Goal: Find specific page/section

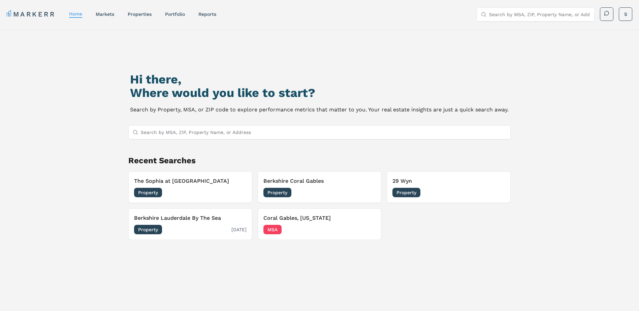
click at [167, 222] on div "[GEOGRAPHIC_DATA] Lauderdale By The Sea Property [DATE]" at bounding box center [190, 224] width 113 height 20
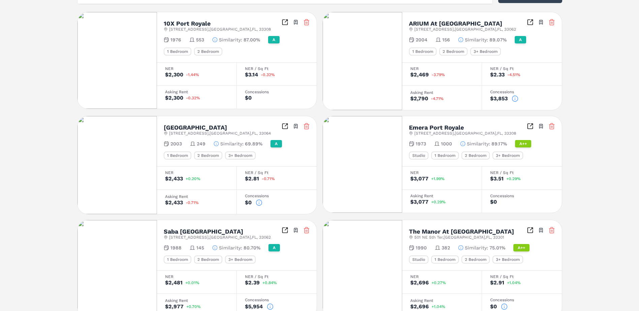
scroll to position [201, 0]
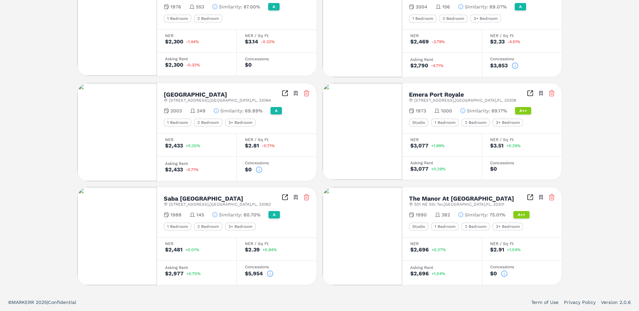
click at [269, 272] on icon at bounding box center [270, 274] width 7 height 7
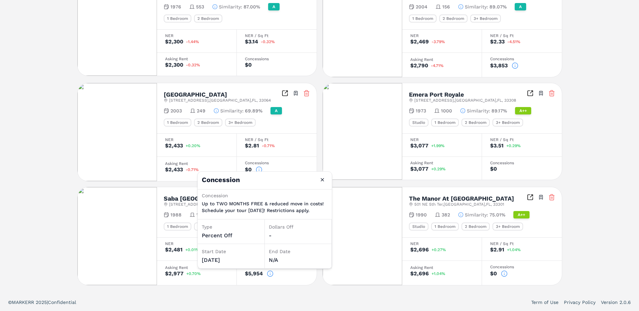
click at [611, 117] on div "Berkshire Lauderdale By The Sea A 2400 NE 65th St , Fort Lauderdale , FL , 3330…" at bounding box center [319, 61] width 639 height 466
